Goal: Information Seeking & Learning: Learn about a topic

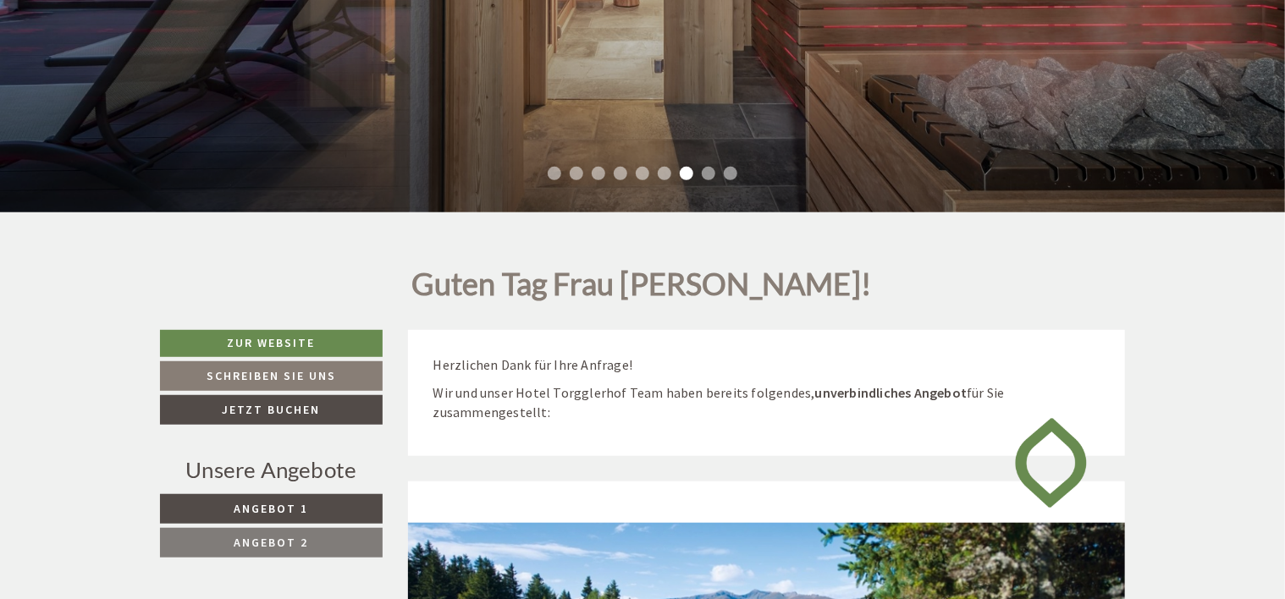
scroll to position [423, 0]
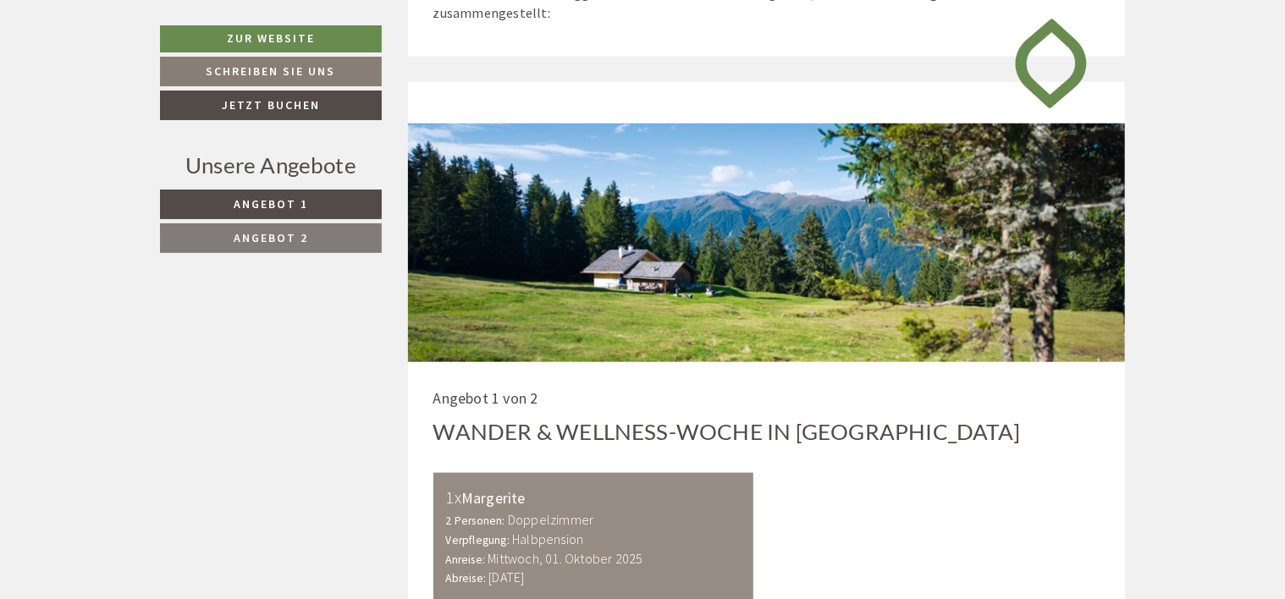
scroll to position [533, 0]
